Goal: Check status: Check status

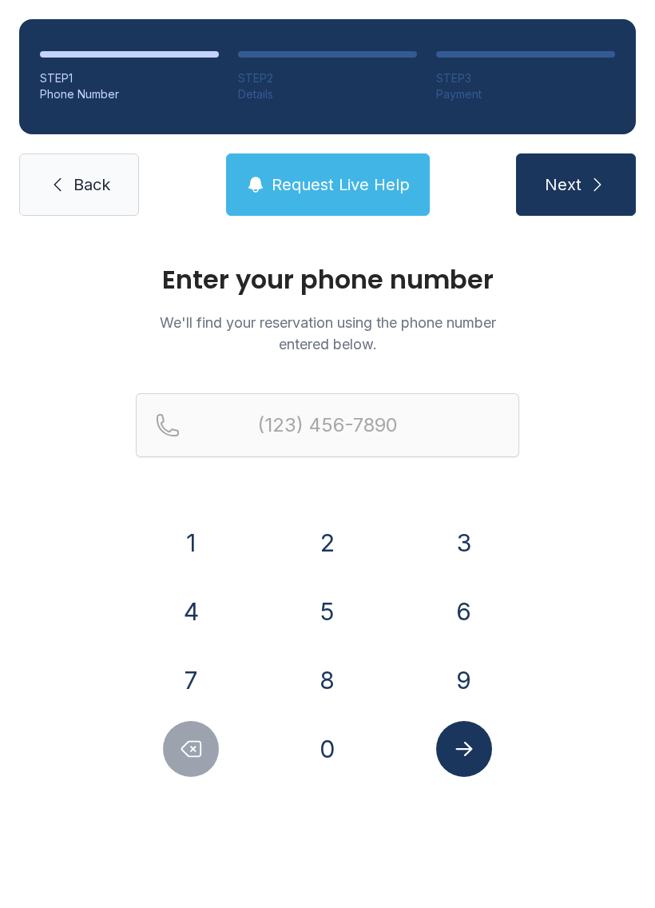
click at [467, 618] on button "6" at bounding box center [464, 611] width 56 height 56
click at [193, 546] on button "1" at bounding box center [191, 543] width 56 height 56
click at [321, 604] on button "5" at bounding box center [328, 611] width 56 height 56
click at [468, 678] on button "9" at bounding box center [464, 680] width 56 height 56
click at [324, 522] on button "2" at bounding box center [328, 543] width 56 height 56
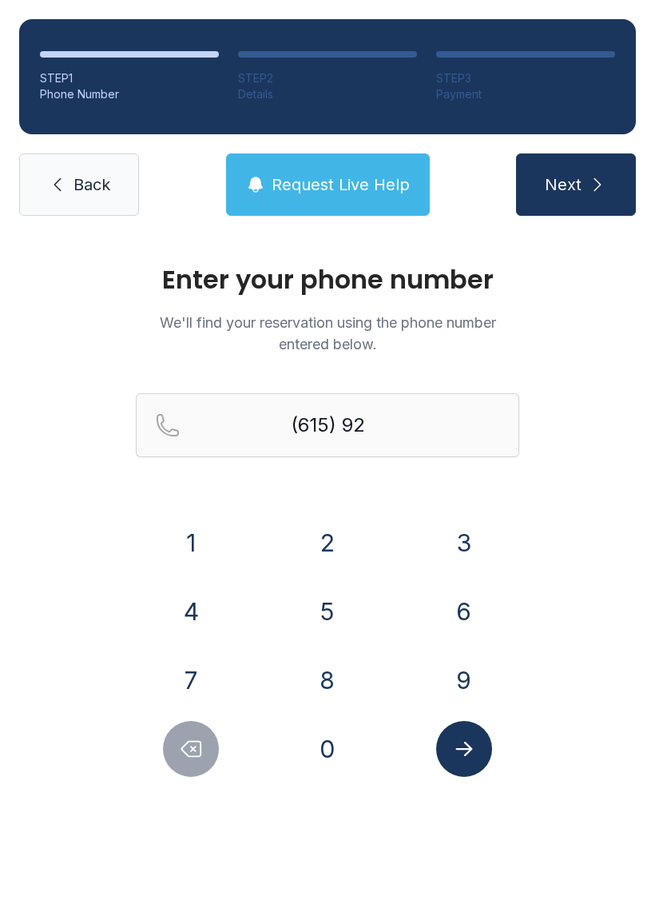
click at [332, 630] on button "5" at bounding box center [328, 611] width 56 height 56
click at [193, 543] on button "1" at bounding box center [191, 543] width 56 height 56
click at [461, 535] on button "3" at bounding box center [464, 543] width 56 height 56
click at [483, 683] on button "9" at bounding box center [464, 680] width 56 height 56
click at [305, 538] on button "2" at bounding box center [328, 543] width 56 height 56
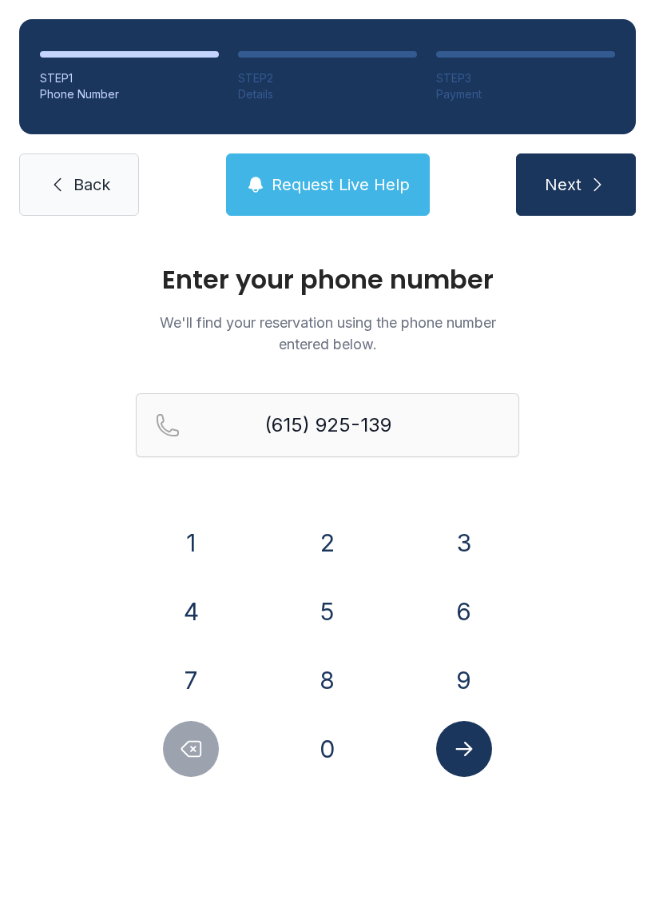
type input "[PHONE_NUMBER]"
click at [473, 758] on icon "Submit lookup form" at bounding box center [464, 749] width 24 height 24
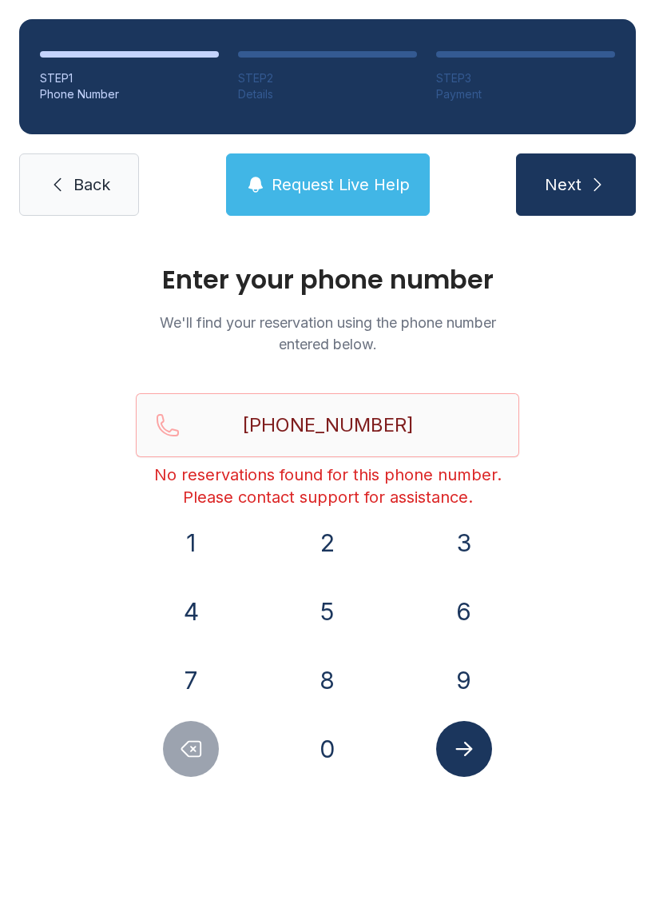
click at [608, 188] on button "Next" at bounding box center [576, 184] width 120 height 62
click at [358, 170] on button "Request Live Help" at bounding box center [328, 184] width 204 height 62
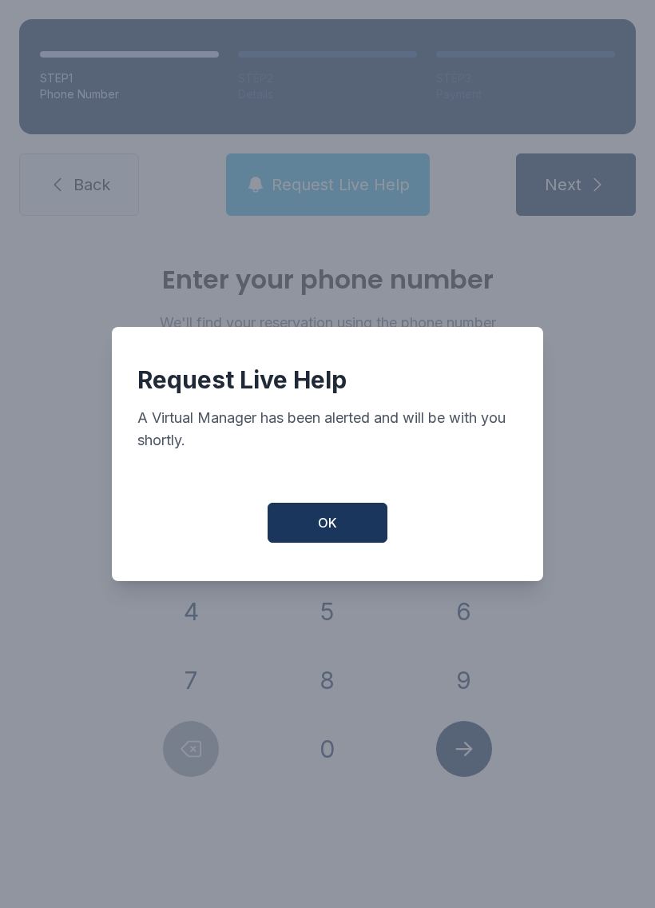
click at [344, 522] on button "OK" at bounding box center [328, 523] width 120 height 40
